Goal: Navigation & Orientation: Find specific page/section

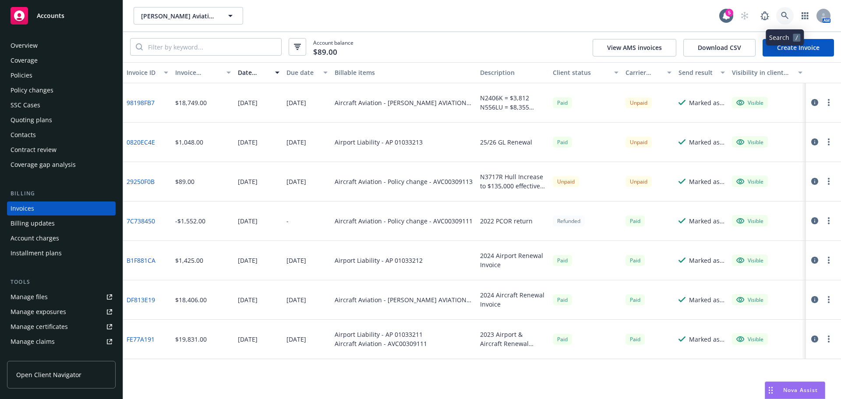
click at [784, 14] on icon at bounding box center [785, 16] width 8 height 8
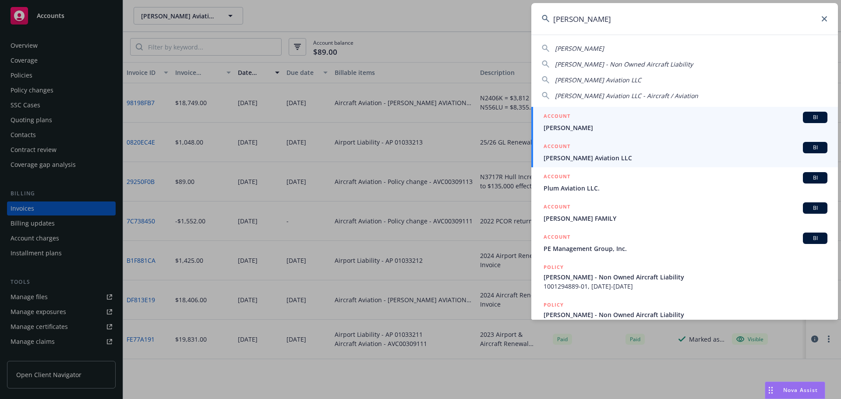
type input "[PERSON_NAME]"
click at [621, 153] on span "[PERSON_NAME] Aviation LLC" at bounding box center [685, 157] width 284 height 9
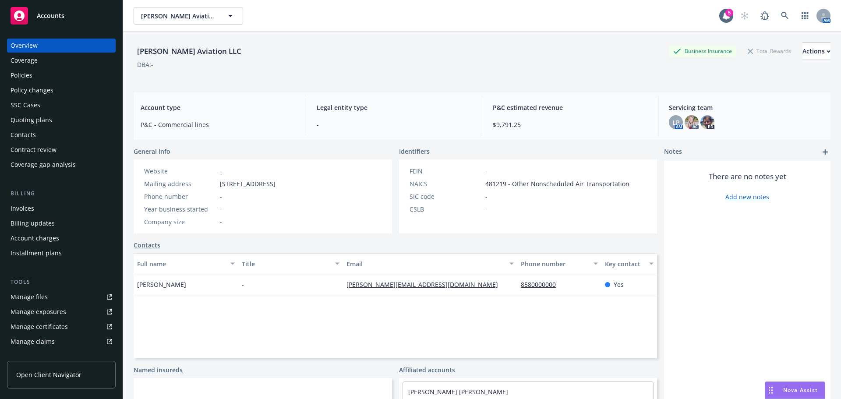
click at [14, 211] on div "Invoices" at bounding box center [23, 208] width 24 height 14
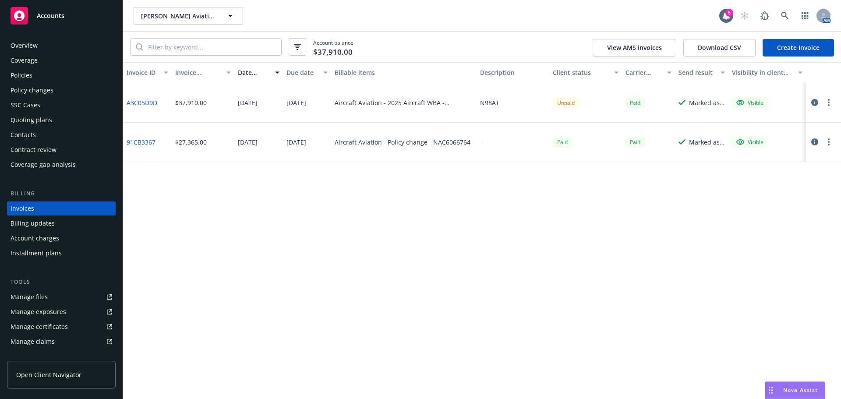
click at [28, 296] on div "Manage files" at bounding box center [29, 297] width 37 height 14
click at [28, 74] on div "Policies" at bounding box center [22, 75] width 22 height 14
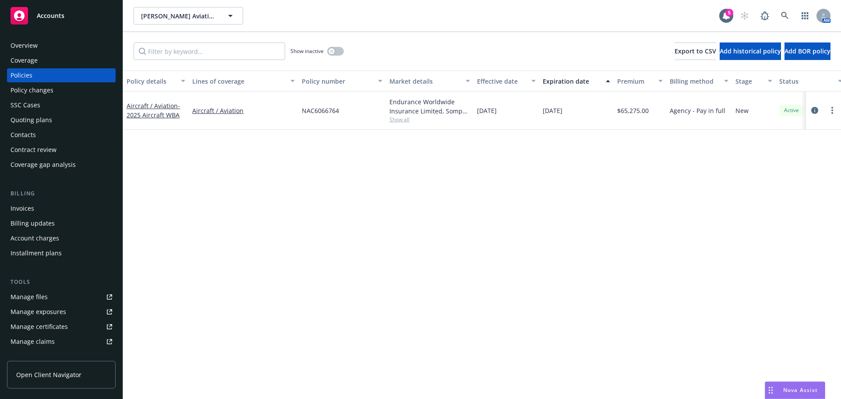
click at [35, 90] on div "Policy changes" at bounding box center [32, 90] width 43 height 14
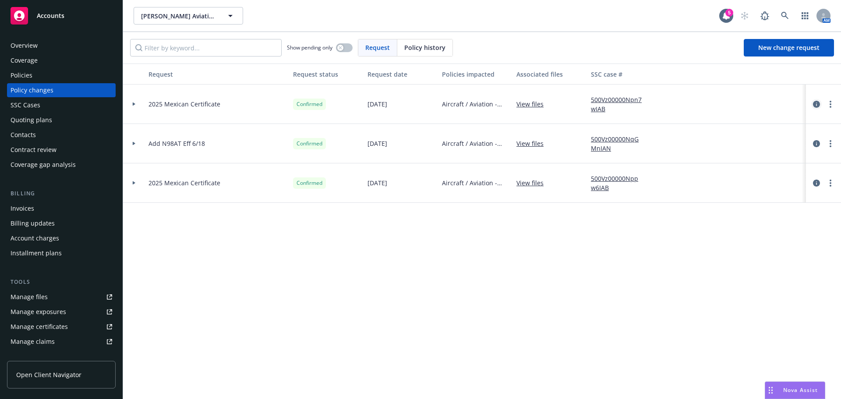
click at [820, 102] on link "circleInformation" at bounding box center [816, 104] width 11 height 11
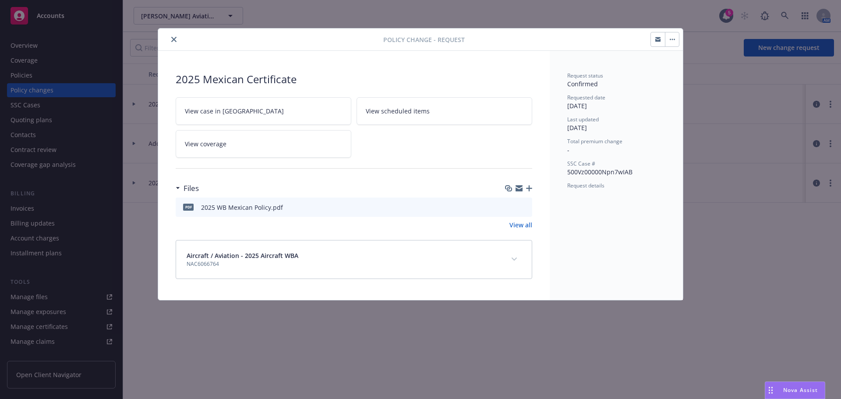
click at [172, 38] on icon "close" at bounding box center [173, 39] width 5 height 5
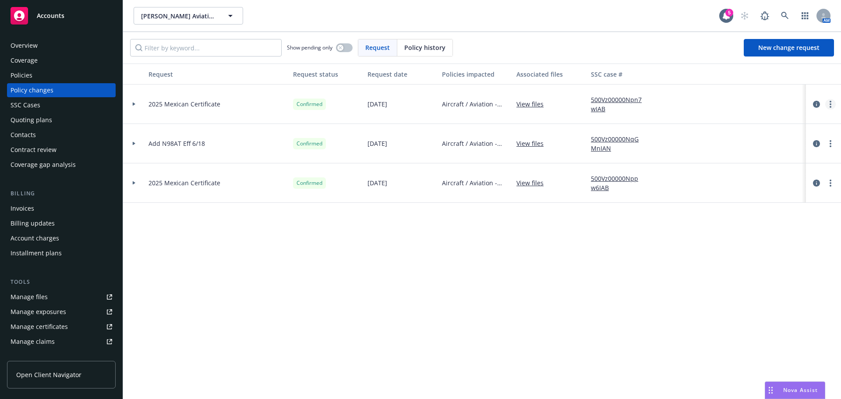
click at [827, 103] on link "more" at bounding box center [830, 104] width 11 height 11
click at [764, 136] on link "Edit request summary" at bounding box center [760, 140] width 150 height 18
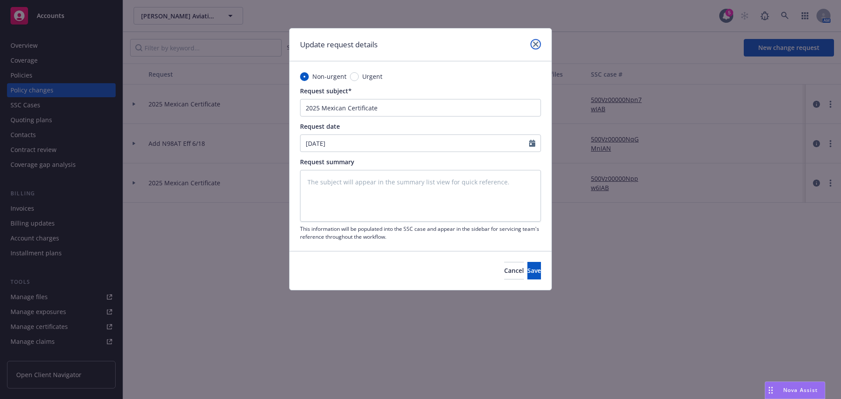
click at [533, 41] on link "close" at bounding box center [535, 44] width 11 height 11
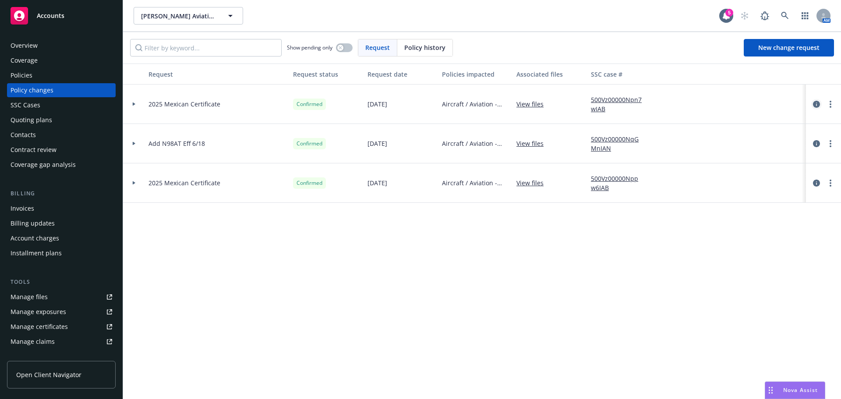
click at [819, 103] on icon "circleInformation" at bounding box center [816, 104] width 7 height 7
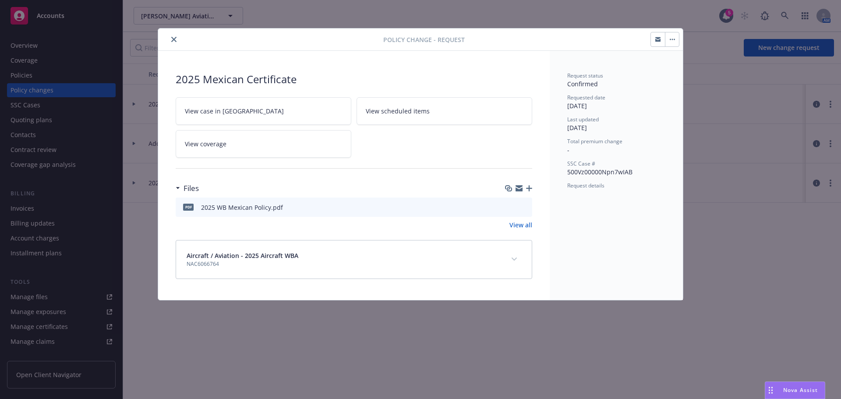
click at [175, 39] on icon "close" at bounding box center [173, 39] width 5 height 5
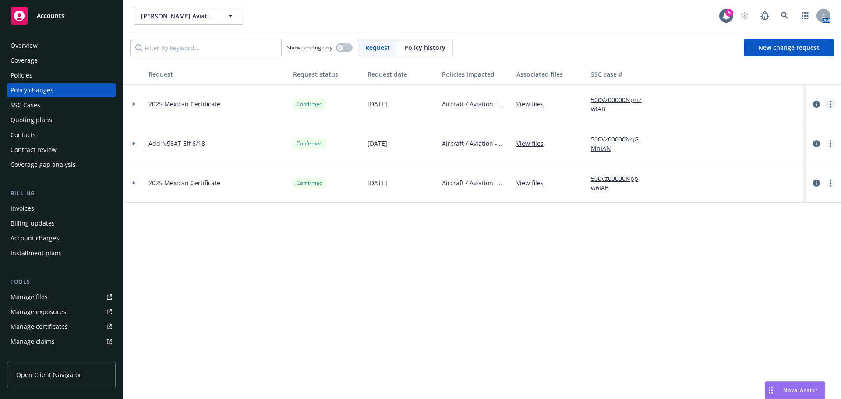
click at [827, 105] on link "more" at bounding box center [830, 104] width 11 height 11
click at [755, 133] on link "Edit request summary" at bounding box center [760, 140] width 150 height 18
type textarea "x"
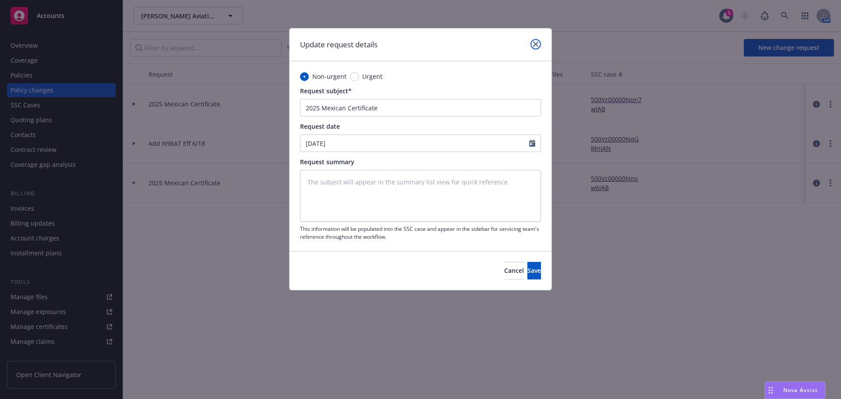
click at [530, 46] on link "close" at bounding box center [535, 44] width 11 height 11
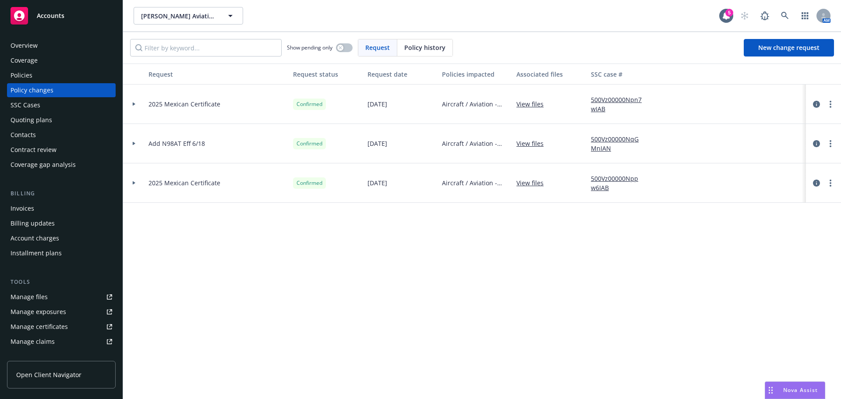
click at [136, 103] on div at bounding box center [134, 103] width 15 height 3
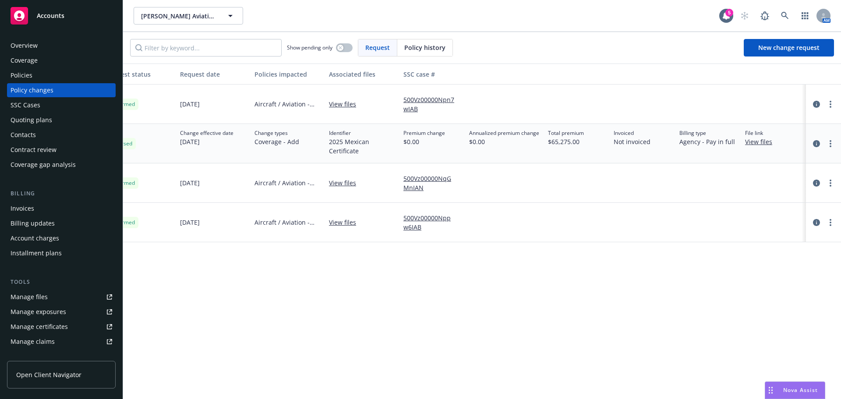
scroll to position [0, 189]
click at [767, 142] on link "View files" at bounding box center [760, 141] width 34 height 9
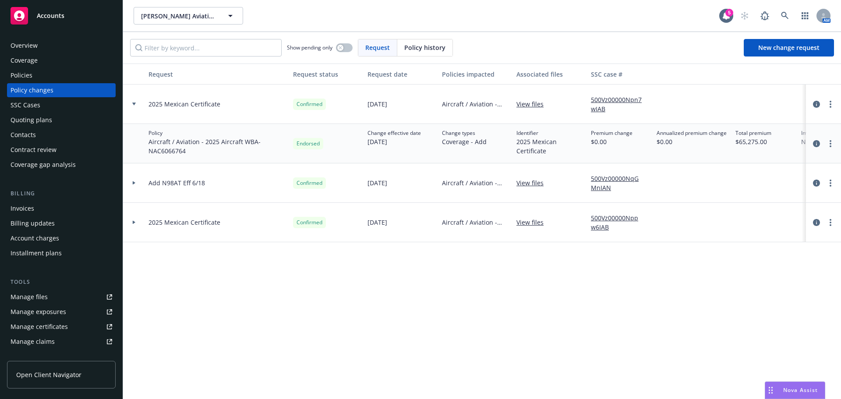
click at [135, 103] on icon at bounding box center [134, 103] width 4 height 3
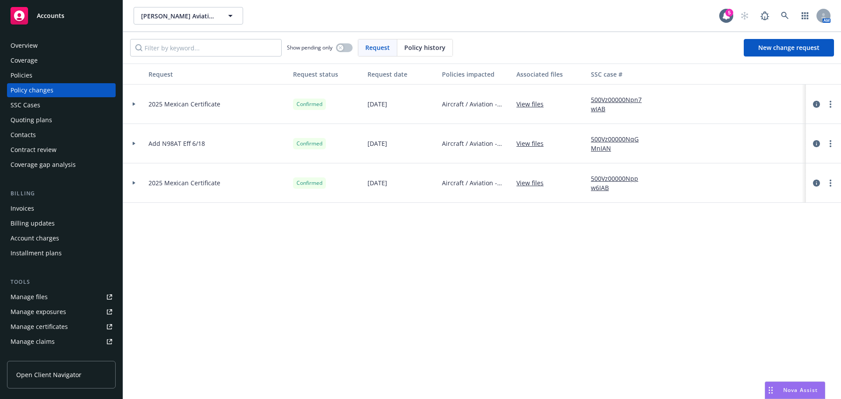
click at [49, 223] on div "Billing updates" at bounding box center [33, 223] width 44 height 14
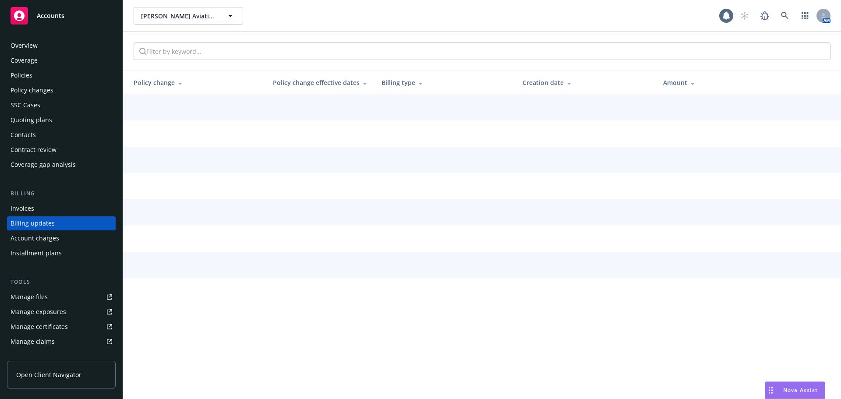
scroll to position [10, 0]
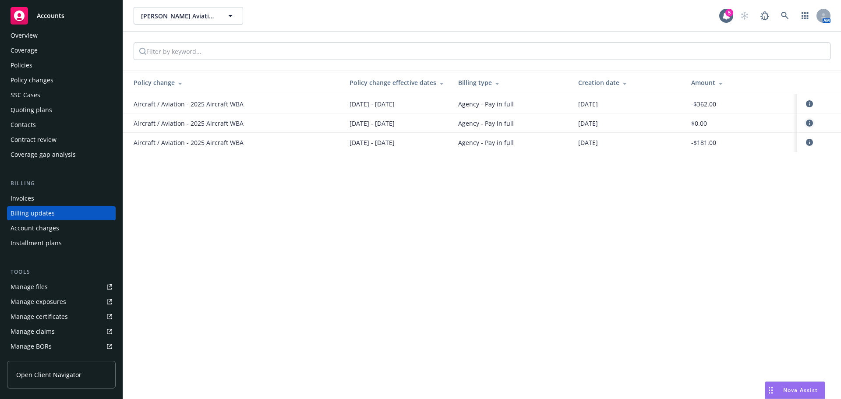
click at [804, 123] on link "circleInformation" at bounding box center [809, 123] width 11 height 11
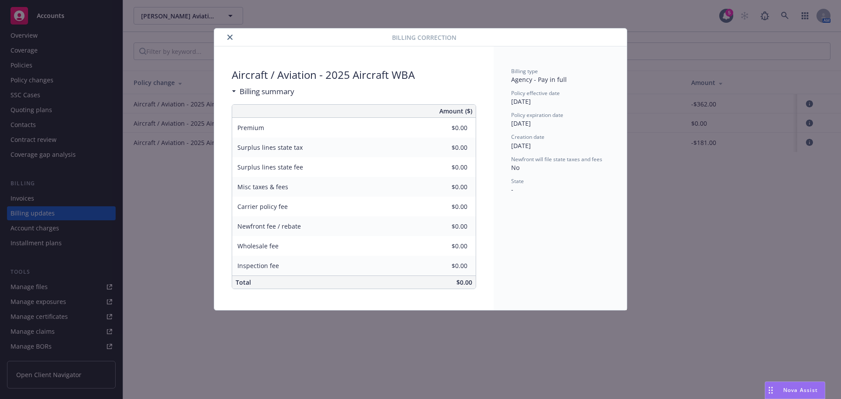
click at [235, 94] on div "Billing summary" at bounding box center [263, 91] width 63 height 11
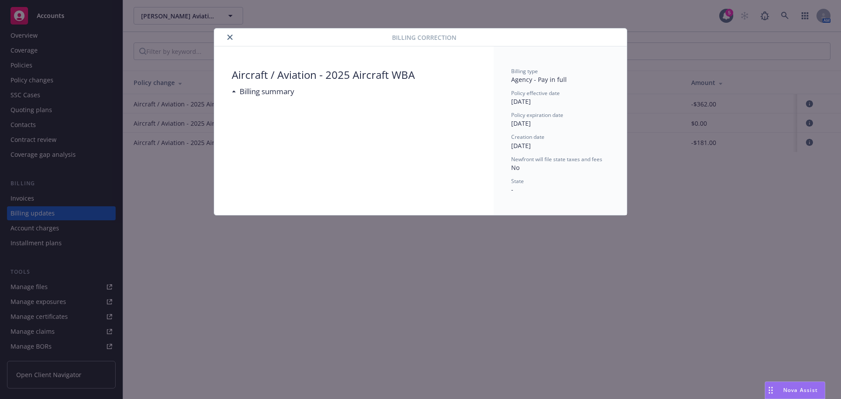
click at [235, 94] on div "Billing summary" at bounding box center [263, 91] width 63 height 11
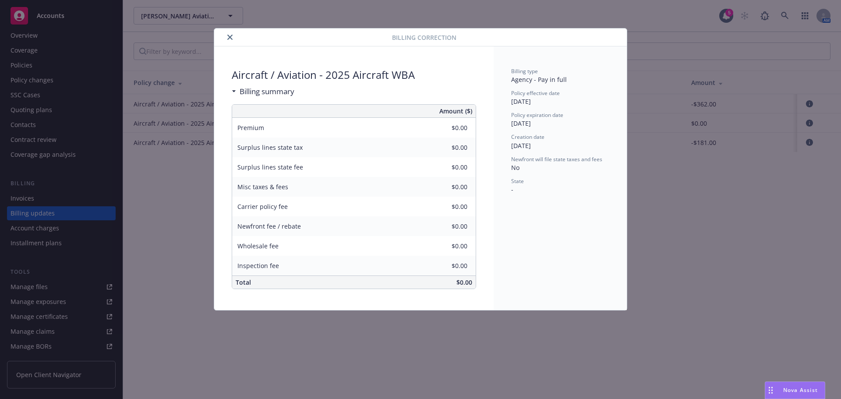
click at [232, 41] on button "close" at bounding box center [230, 37] width 11 height 11
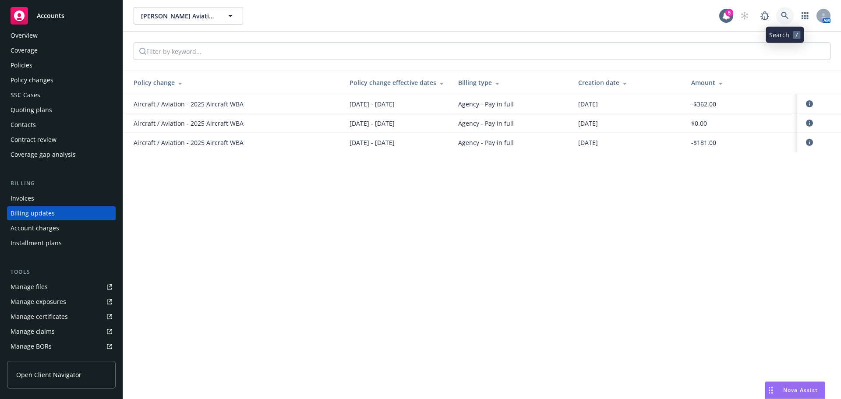
click at [777, 12] on link at bounding box center [785, 16] width 18 height 18
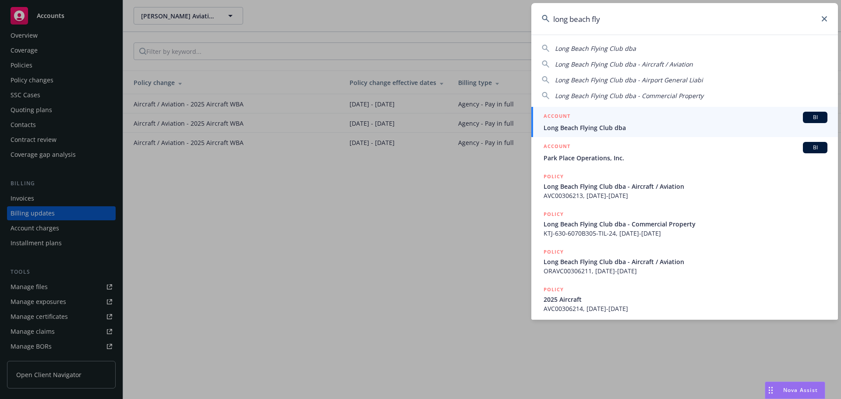
type input "long beach fly"
click at [581, 125] on span "Long Beach Flying Club dba" at bounding box center [685, 127] width 284 height 9
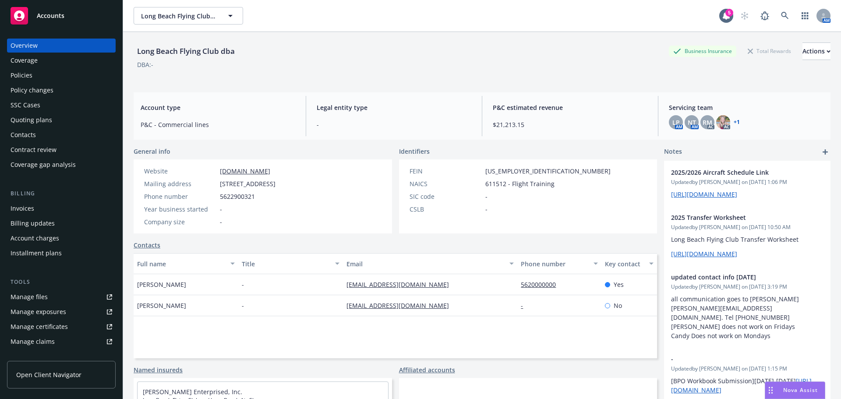
click at [57, 290] on link "Manage files" at bounding box center [61, 297] width 109 height 14
